Goal: Task Accomplishment & Management: Manage account settings

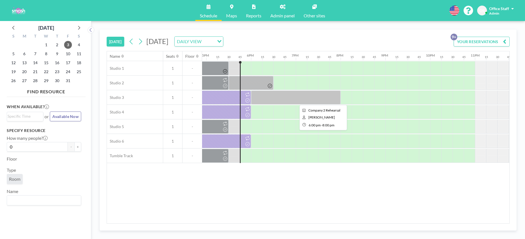
scroll to position [0, 768]
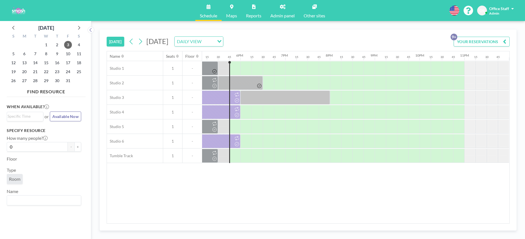
click at [223, 67] on div at bounding box center [223, 68] width 11 height 14
click at [226, 68] on div at bounding box center [223, 68] width 11 height 14
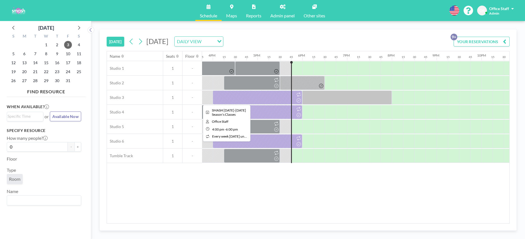
scroll to position [0, 650]
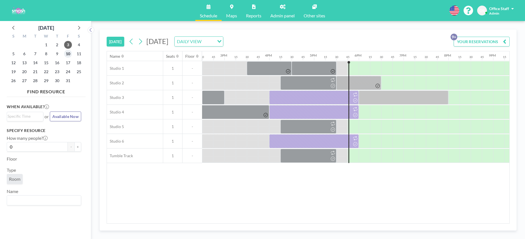
click at [68, 53] on span "10" at bounding box center [68, 54] width 8 height 8
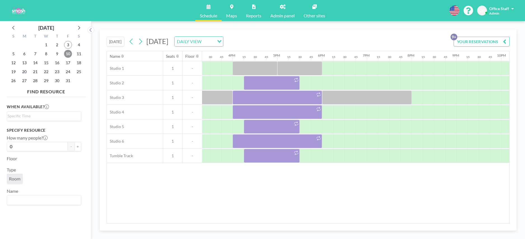
scroll to position [0, 738]
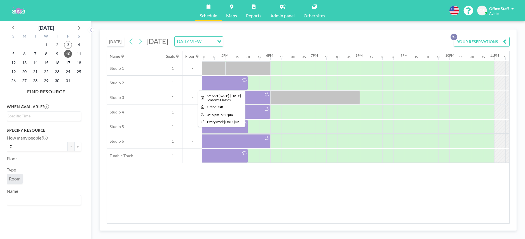
click at [237, 85] on div at bounding box center [220, 83] width 56 height 14
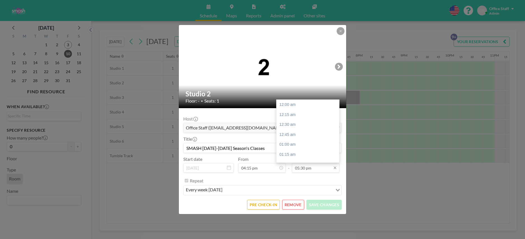
scroll to position [698, 0]
click at [307, 171] on input "05:30 pm" at bounding box center [316, 168] width 48 height 10
click at [298, 115] on div "05:45 pm" at bounding box center [308, 114] width 63 height 10
type input "05:45 pm"
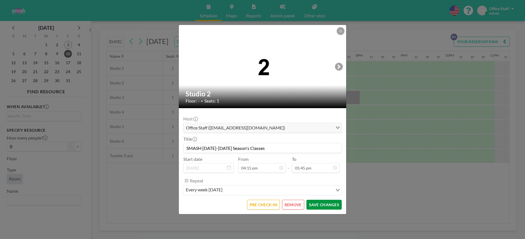
click at [325, 203] on button "SAVE CHANGES" at bounding box center [324, 205] width 35 height 10
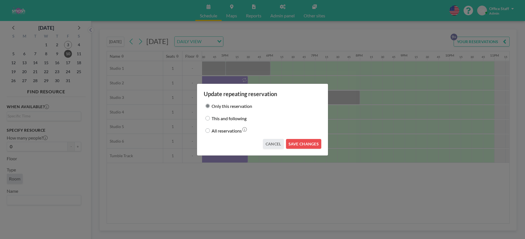
click at [209, 116] on input "This and following" at bounding box center [208, 118] width 4 height 4
radio input "true"
click at [305, 145] on button "SAVE CHANGES" at bounding box center [303, 144] width 35 height 10
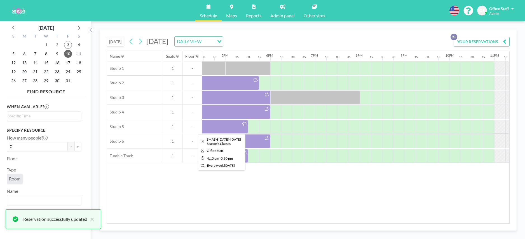
click at [241, 127] on div at bounding box center [244, 124] width 6 height 8
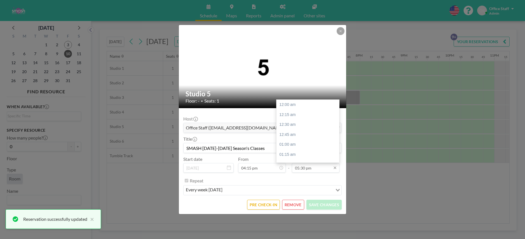
scroll to position [698, 0]
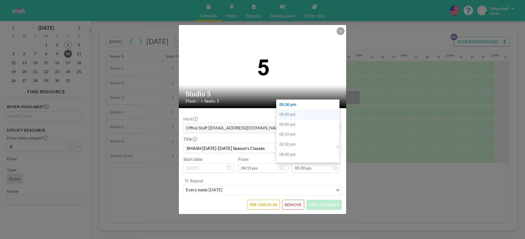
click at [293, 116] on div "05:45 pm" at bounding box center [308, 114] width 63 height 10
type input "05:45 pm"
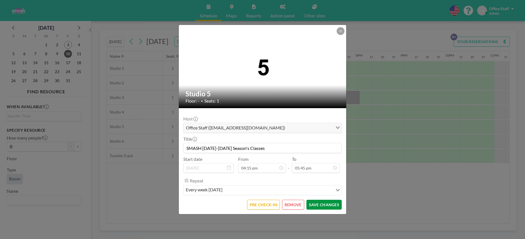
scroll to position [708, 0]
click at [327, 205] on button "SAVE CHANGES" at bounding box center [324, 205] width 35 height 10
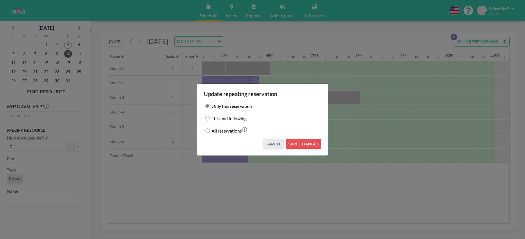
click at [220, 118] on label "This and following" at bounding box center [229, 118] width 35 height 8
click at [210, 118] on input "This and following" at bounding box center [208, 118] width 4 height 4
radio input "true"
click at [307, 144] on button "SAVE CHANGES" at bounding box center [303, 144] width 35 height 10
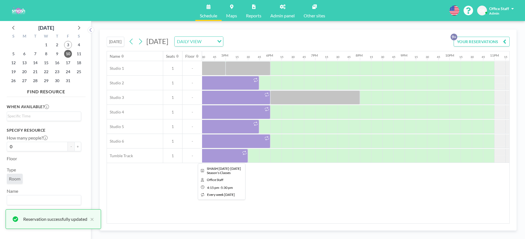
click at [237, 155] on div at bounding box center [220, 156] width 56 height 14
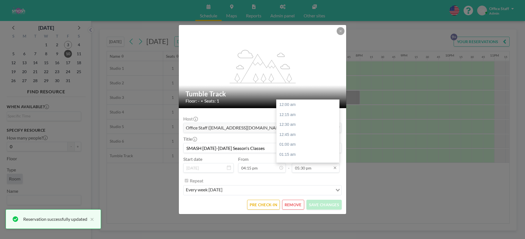
scroll to position [698, 0]
click at [307, 169] on input "05:30 pm" at bounding box center [316, 168] width 48 height 10
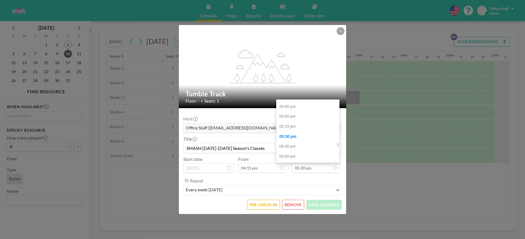
scroll to position [665, 0]
click at [289, 109] on div "04:45 pm" at bounding box center [308, 107] width 63 height 10
type input "04:45 pm"
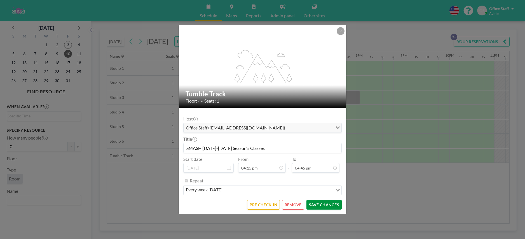
click at [330, 205] on button "SAVE CHANGES" at bounding box center [324, 205] width 35 height 10
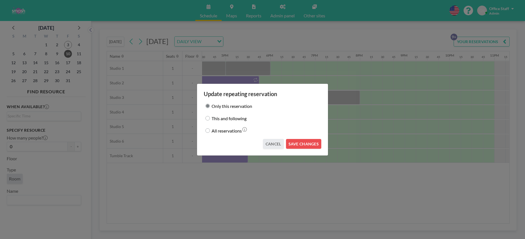
click at [207, 117] on input "This and following" at bounding box center [208, 118] width 4 height 4
radio input "true"
click at [303, 143] on button "SAVE CHANGES" at bounding box center [303, 144] width 35 height 10
